Goal: Transaction & Acquisition: Purchase product/service

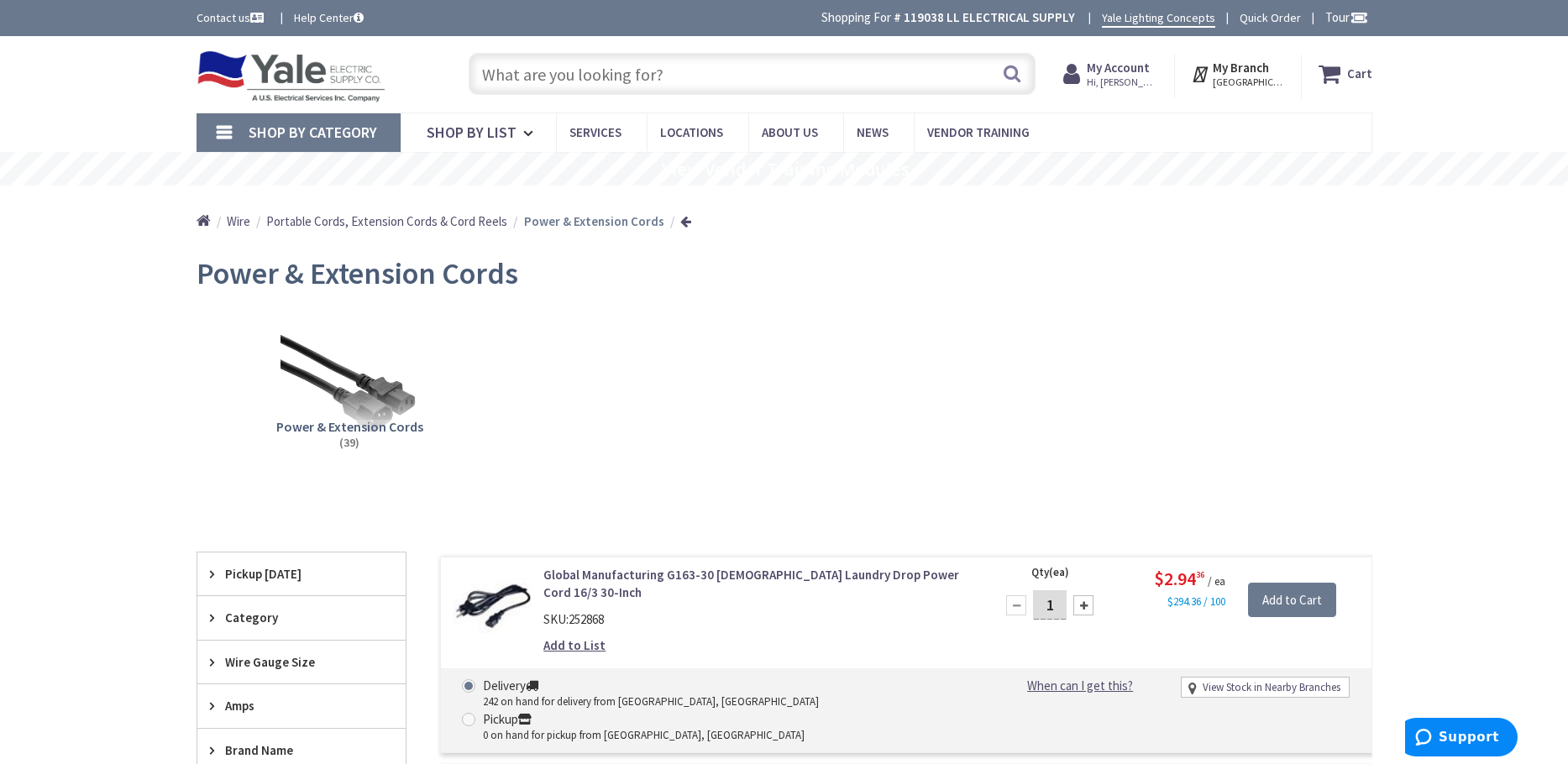
click at [542, 80] on input "text" at bounding box center [751, 74] width 566 height 42
paste input "09709 9FT Coleman Supply Cord"
type input "09709 9FT Coleman Supply Cord"
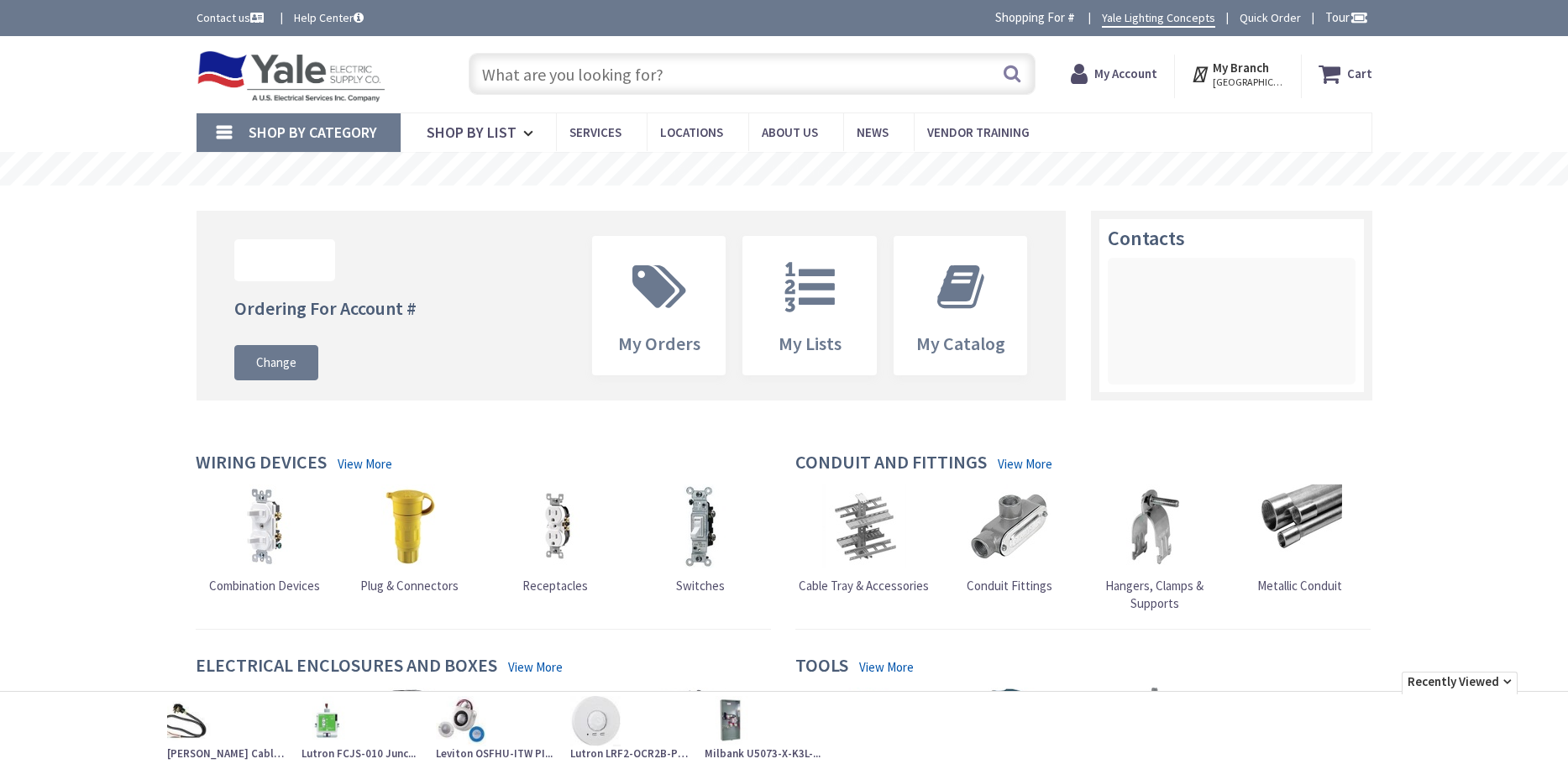
click at [625, 83] on input "text" at bounding box center [751, 74] width 566 height 42
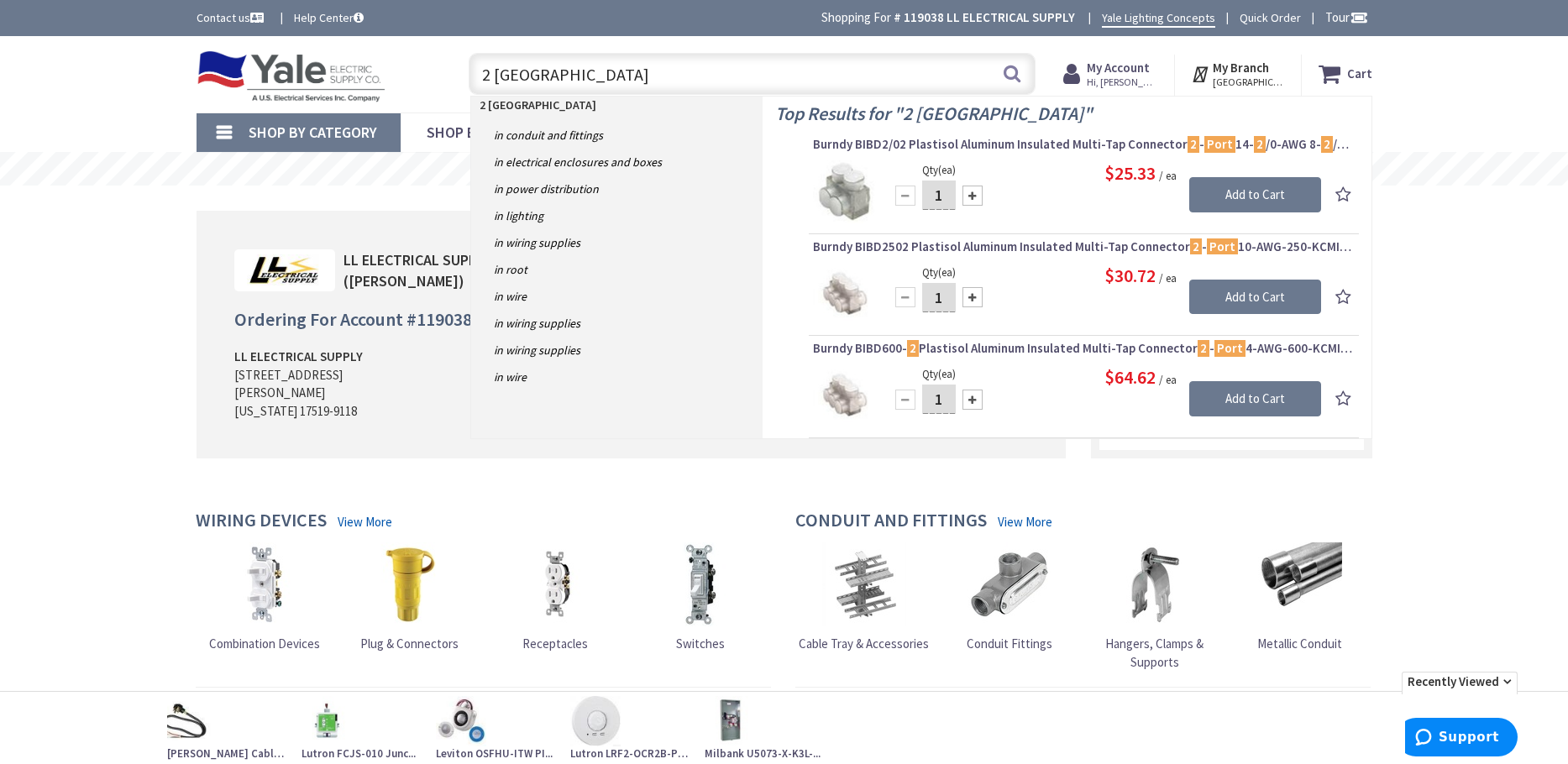
click at [541, 84] on input "2 PORT TERMINAL STRIP" at bounding box center [751, 74] width 566 height 42
click at [535, 79] on input "2 PORT TERMINAL STRIP" at bounding box center [751, 74] width 566 height 42
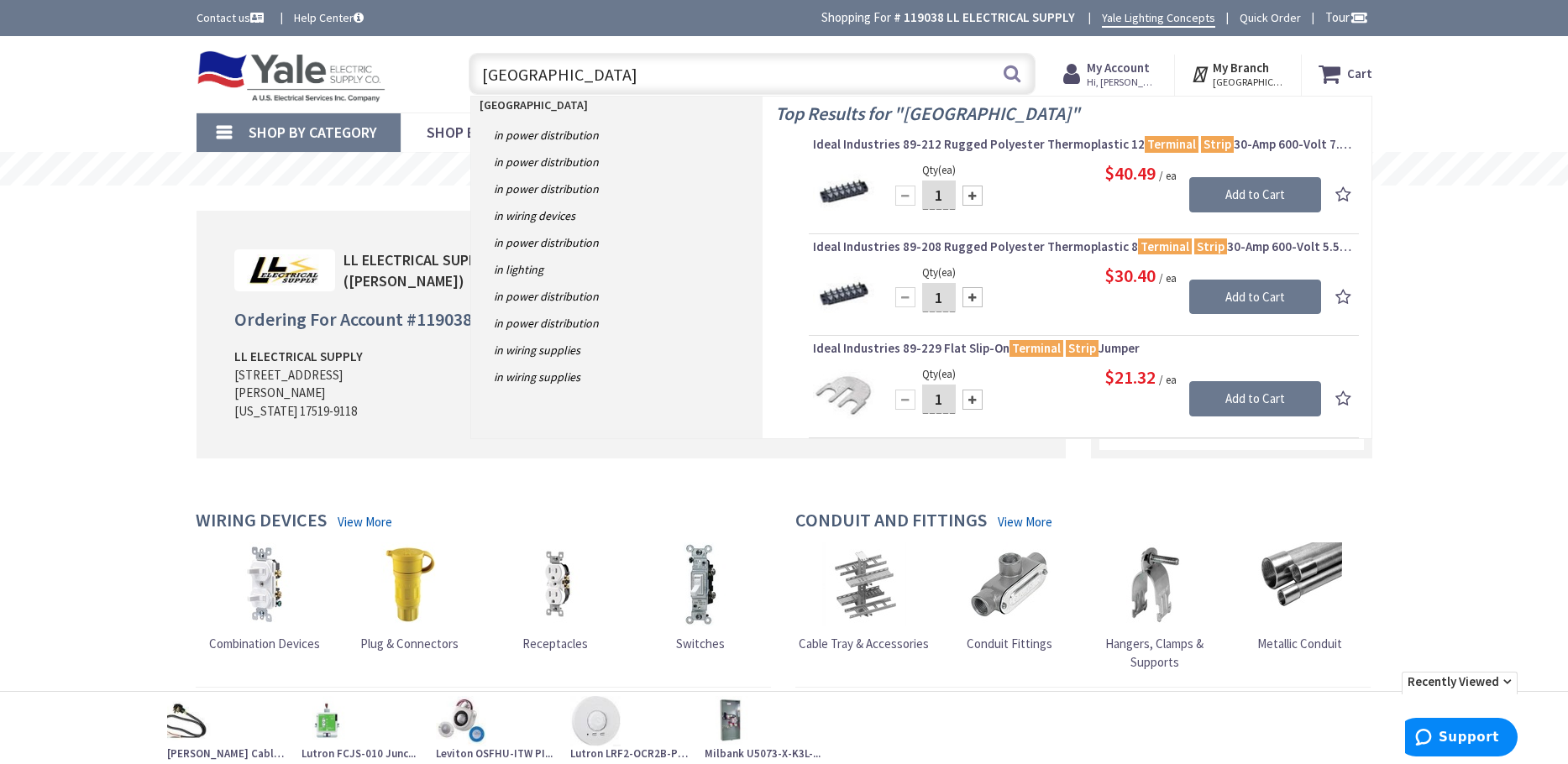
drag, startPoint x: 655, startPoint y: 81, endPoint x: 391, endPoint y: 82, distance: 264.0
click at [346, 77] on div "Toggle Nav TERMINAL STRIP TERMINAL STRIP Search Cart My Cart Close" at bounding box center [784, 74] width 1201 height 56
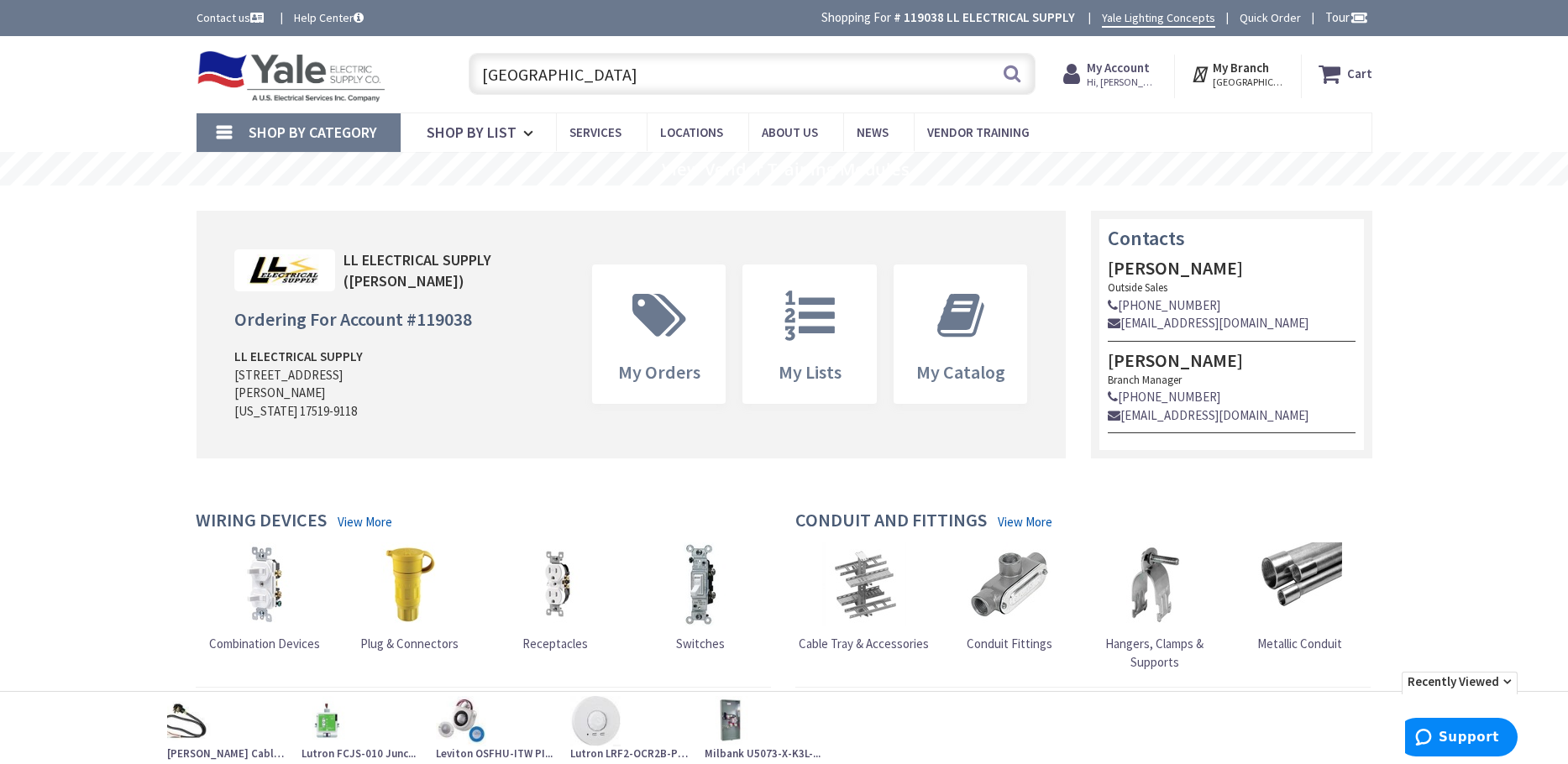
paste input "Degson part DG98"
type input "Degson part DG98"
click at [1011, 77] on button "Search" at bounding box center [1012, 73] width 22 height 38
